Goal: Information Seeking & Learning: Learn about a topic

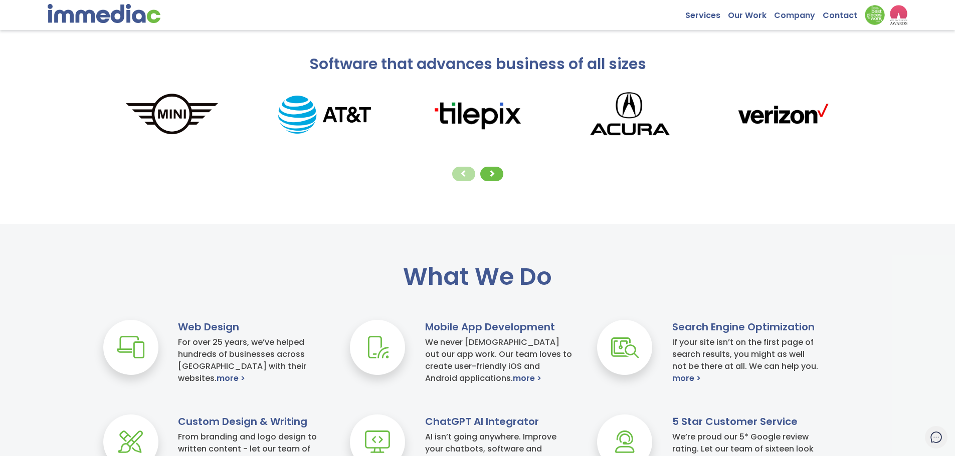
scroll to position [200, 0]
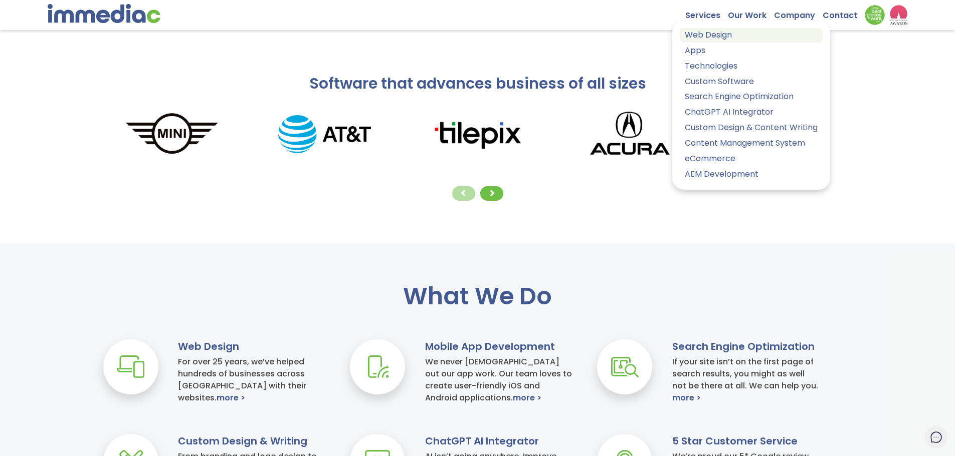
click at [710, 36] on link "Web Design" at bounding box center [750, 35] width 143 height 15
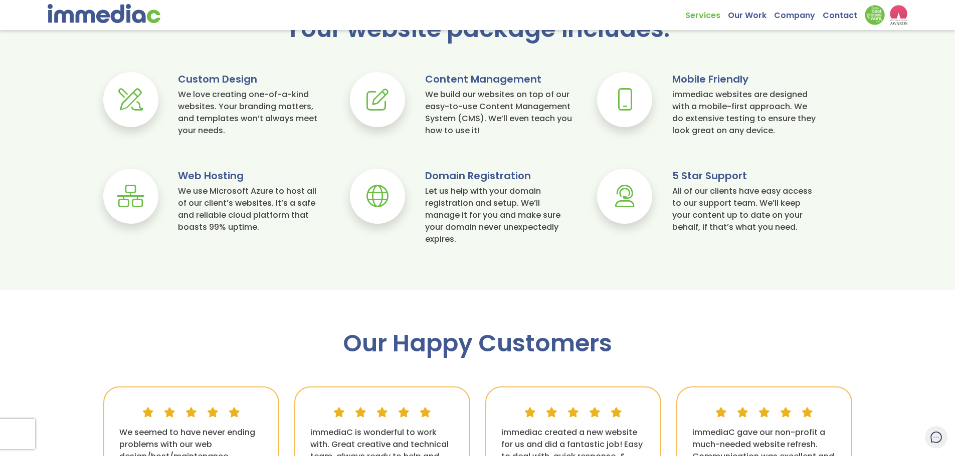
scroll to position [626, 0]
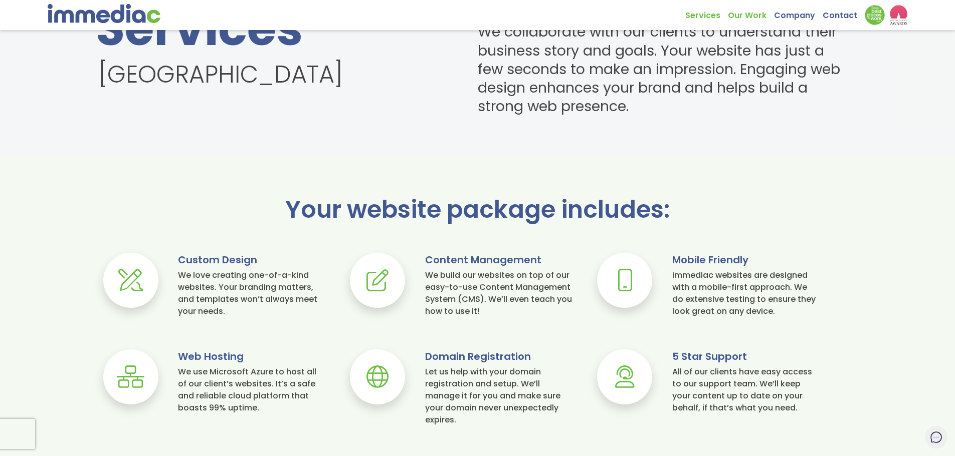
click at [753, 13] on link "Our Work" at bounding box center [751, 13] width 46 height 16
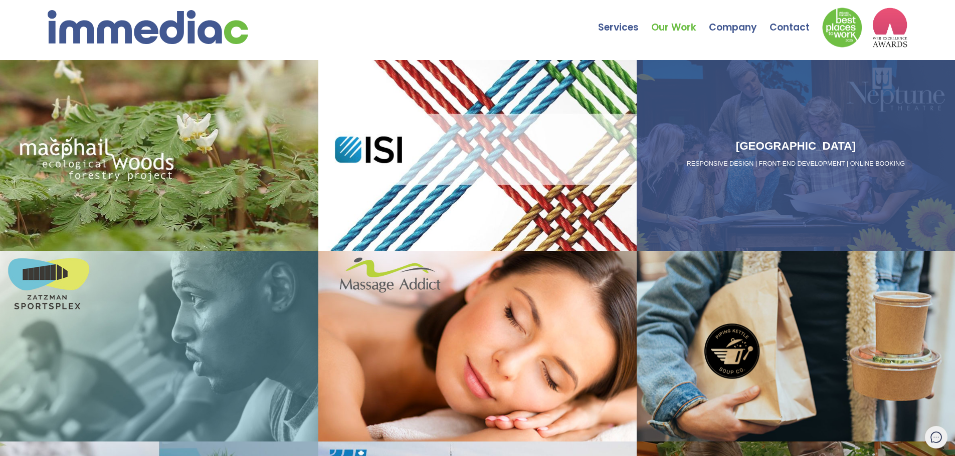
click at [779, 132] on div "Neptune Theatre RESPONSIVE DESIGN | FRONT-END DEVELOPMENT | ONLINE BOOKING" at bounding box center [795, 155] width 318 height 191
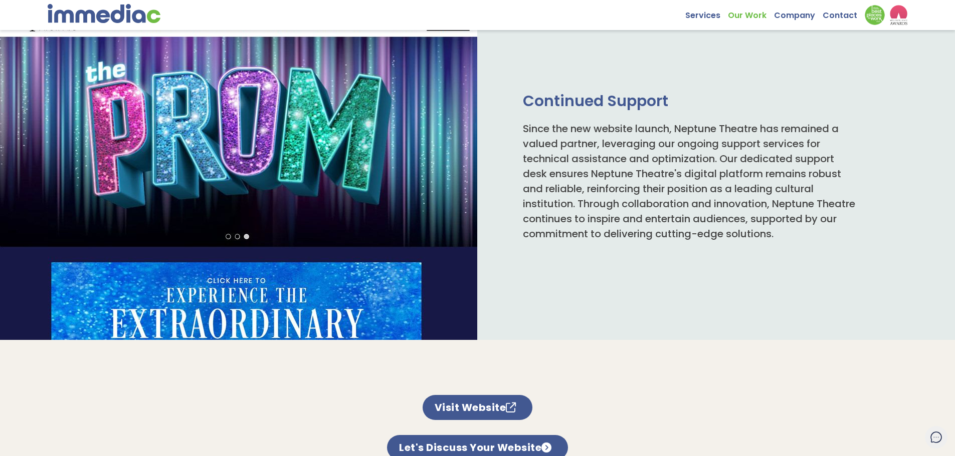
scroll to position [852, 0]
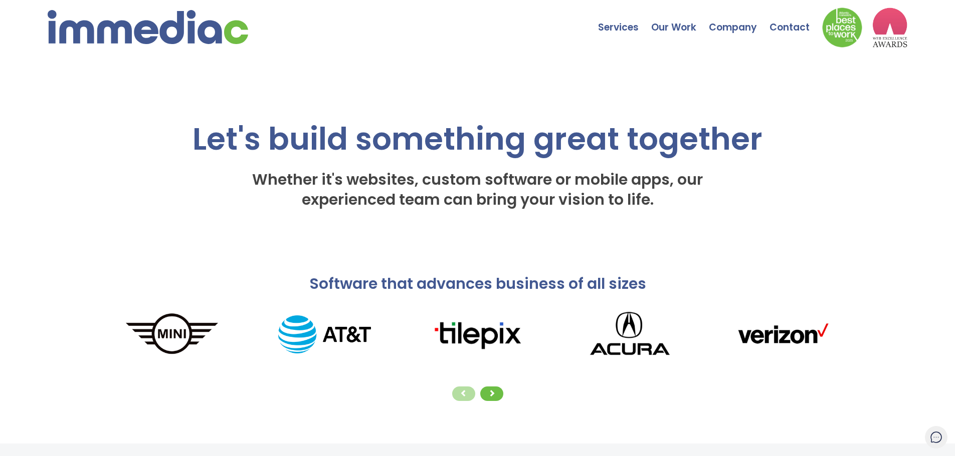
scroll to position [200, 0]
